Goal: Understand process/instructions: Learn how to perform a task or action

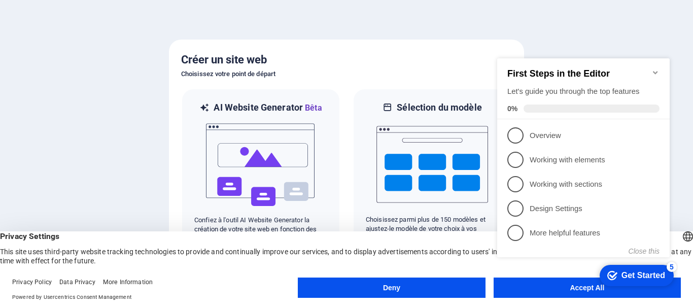
click div "checkmark Get Started 5 First Steps in the Editor Let's guide you through the t…"
click at [631, 278] on div "Get Started" at bounding box center [644, 275] width 44 height 9
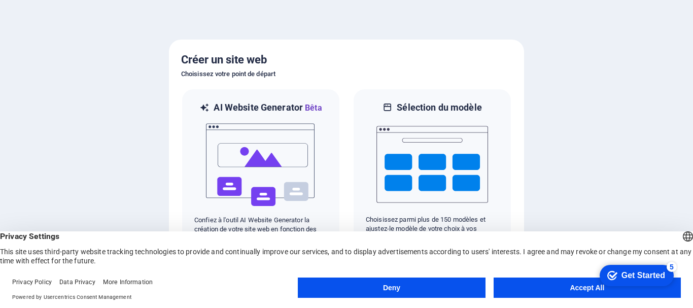
click at [563, 288] on button "Accept All" at bounding box center [587, 288] width 187 height 20
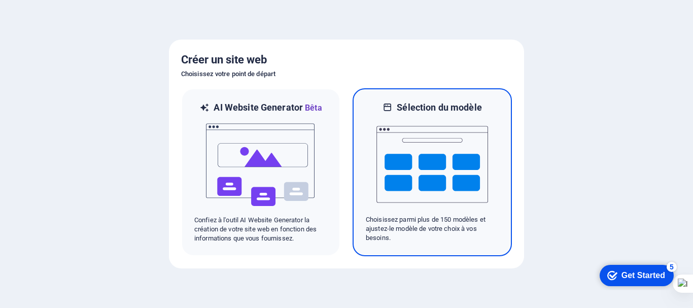
click at [431, 176] on img at bounding box center [432, 164] width 112 height 101
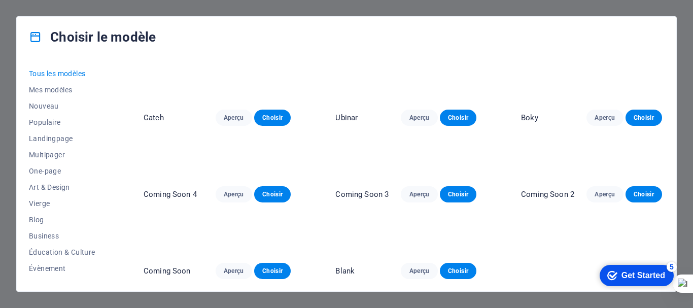
scroll to position [10757, 0]
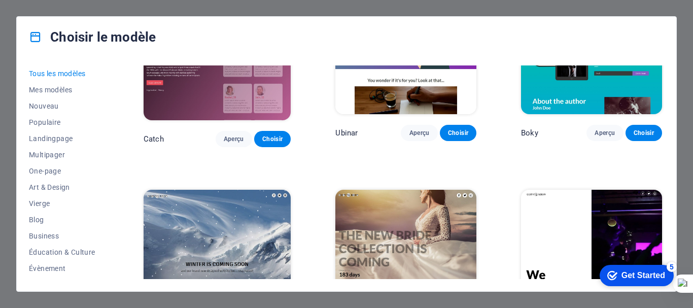
click at [73, 2] on div "Choisir le modèle Tous les modèles Mes modèles Nouveau Populaire Landingpage Mu…" at bounding box center [346, 154] width 693 height 308
click at [684, 187] on div "Choisir le modèle Tous les modèles Mes modèles Nouveau Populaire Landingpage Mu…" at bounding box center [346, 154] width 693 height 308
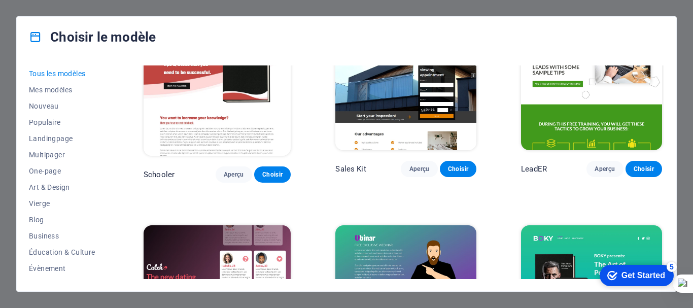
scroll to position [10503, 0]
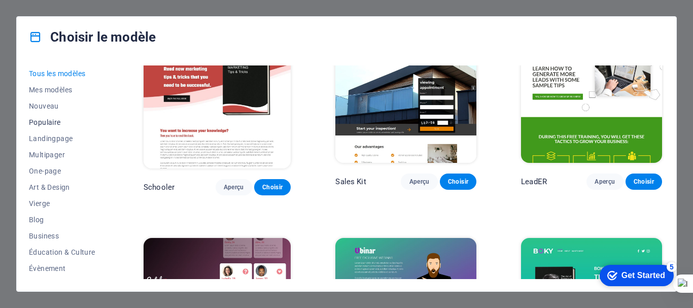
click at [44, 124] on span "Populaire" at bounding box center [64, 122] width 70 height 8
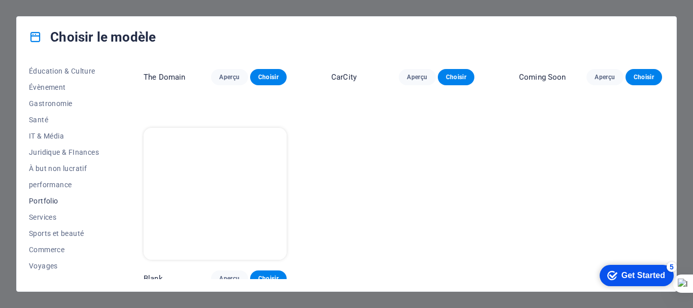
scroll to position [192, 0]
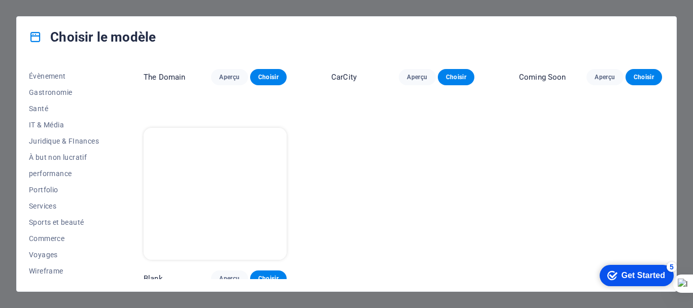
click at [36, 31] on icon at bounding box center [35, 36] width 13 height 13
click at [665, 23] on div "Choisir le modèle" at bounding box center [347, 37] width 660 height 41
